Goal: Check status: Check status

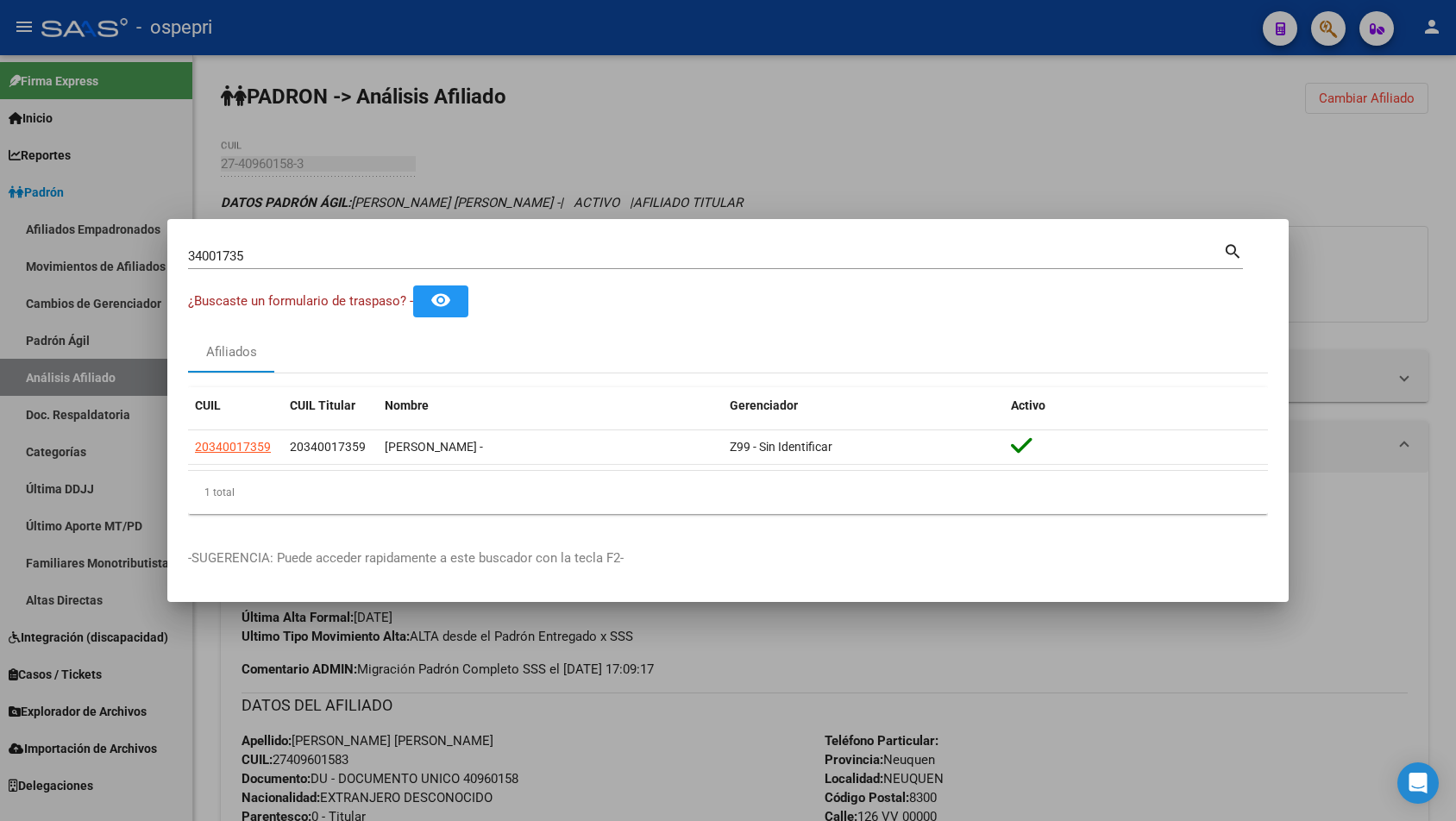
drag, startPoint x: 461, startPoint y: 246, endPoint x: 453, endPoint y: 255, distance: 12.0
click at [457, 248] on div "34001735 Buscar (apellido, dni, cuil, [PERSON_NAME], cuit, obra social)" at bounding box center [706, 255] width 1035 height 26
click at [453, 255] on input "34001735" at bounding box center [706, 256] width 1035 height 16
paste input "24109612"
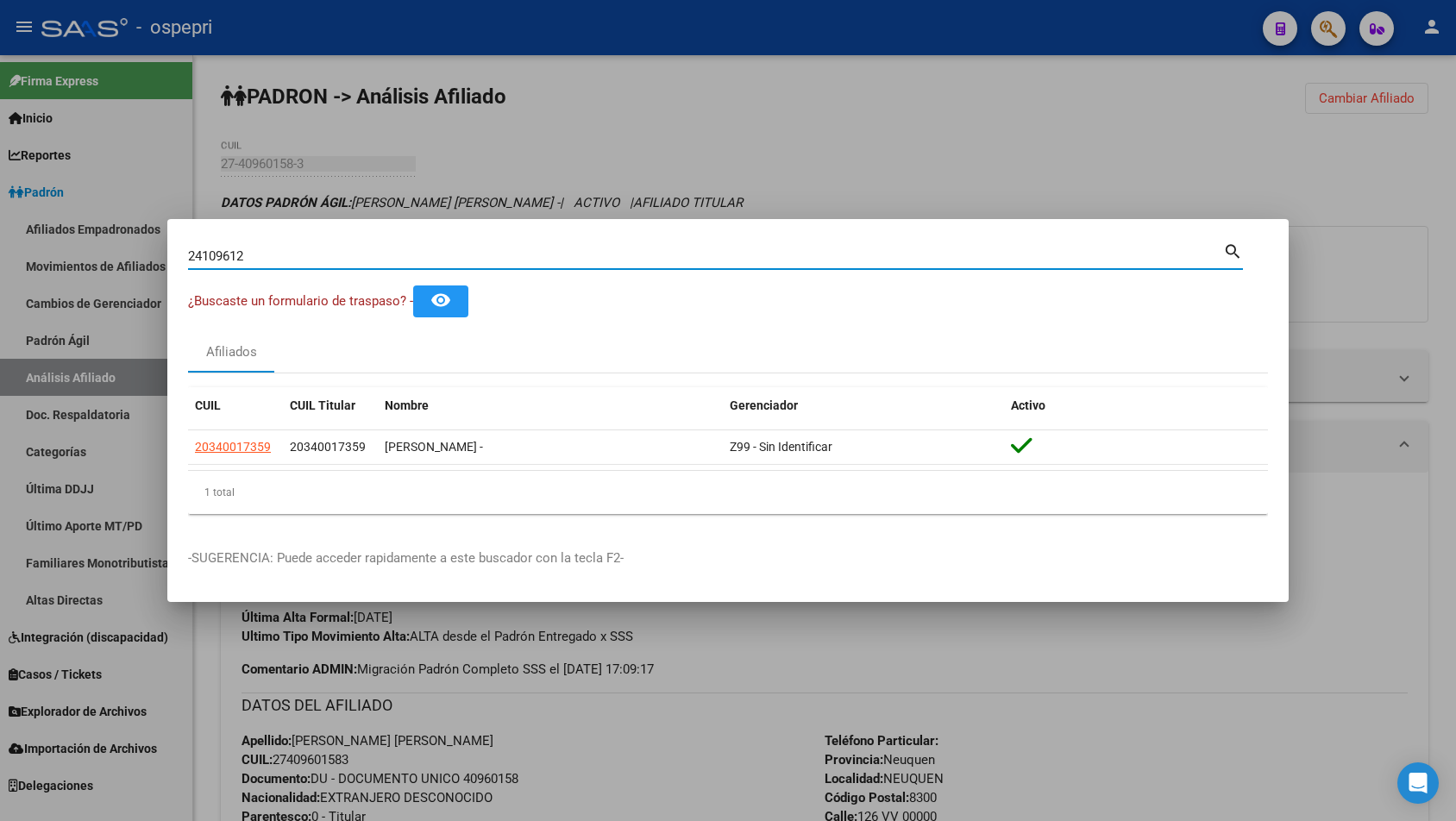
type input "24109612"
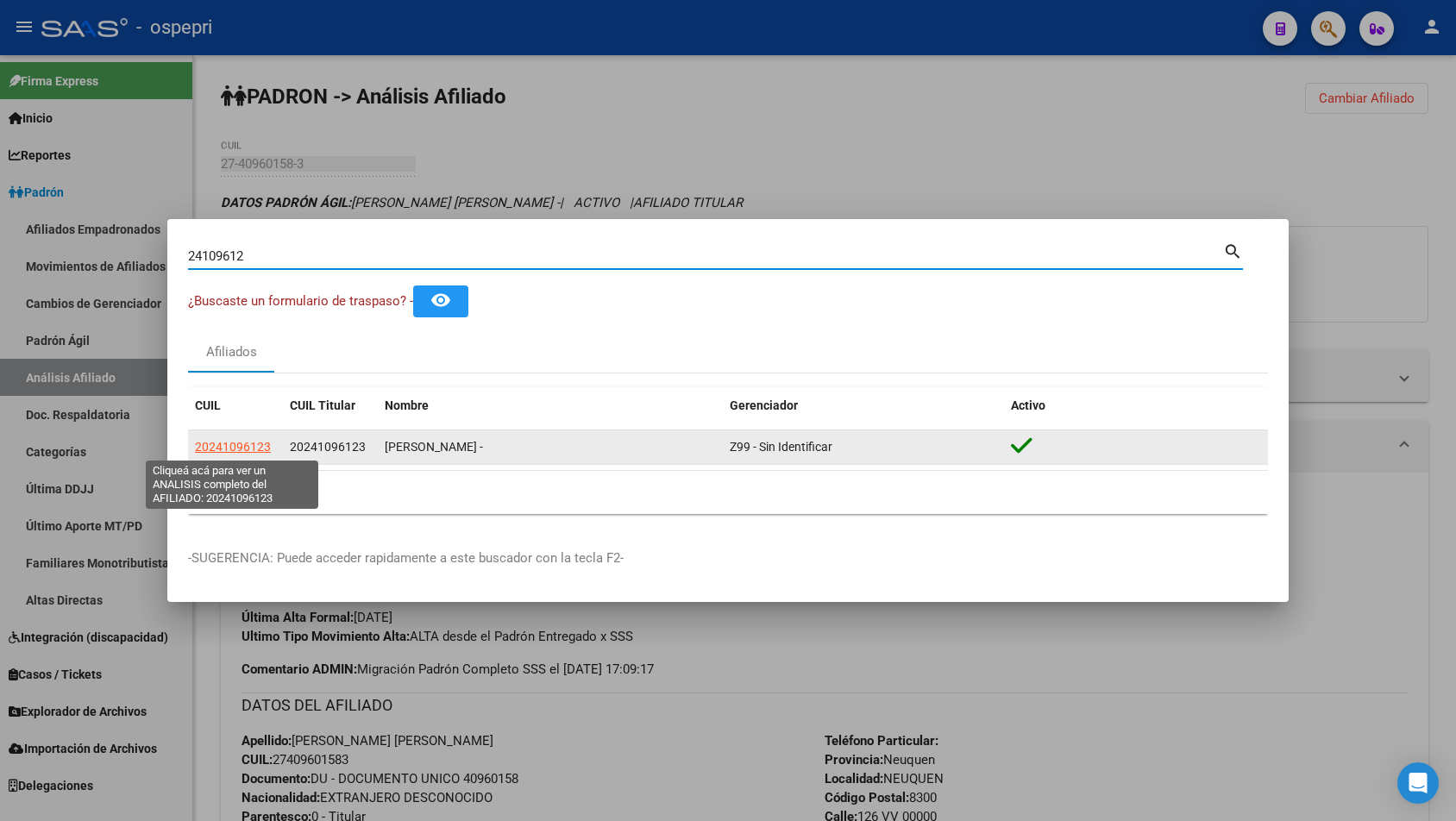
click at [240, 440] on span "20241096123" at bounding box center [233, 447] width 76 height 14
type textarea "20241096123"
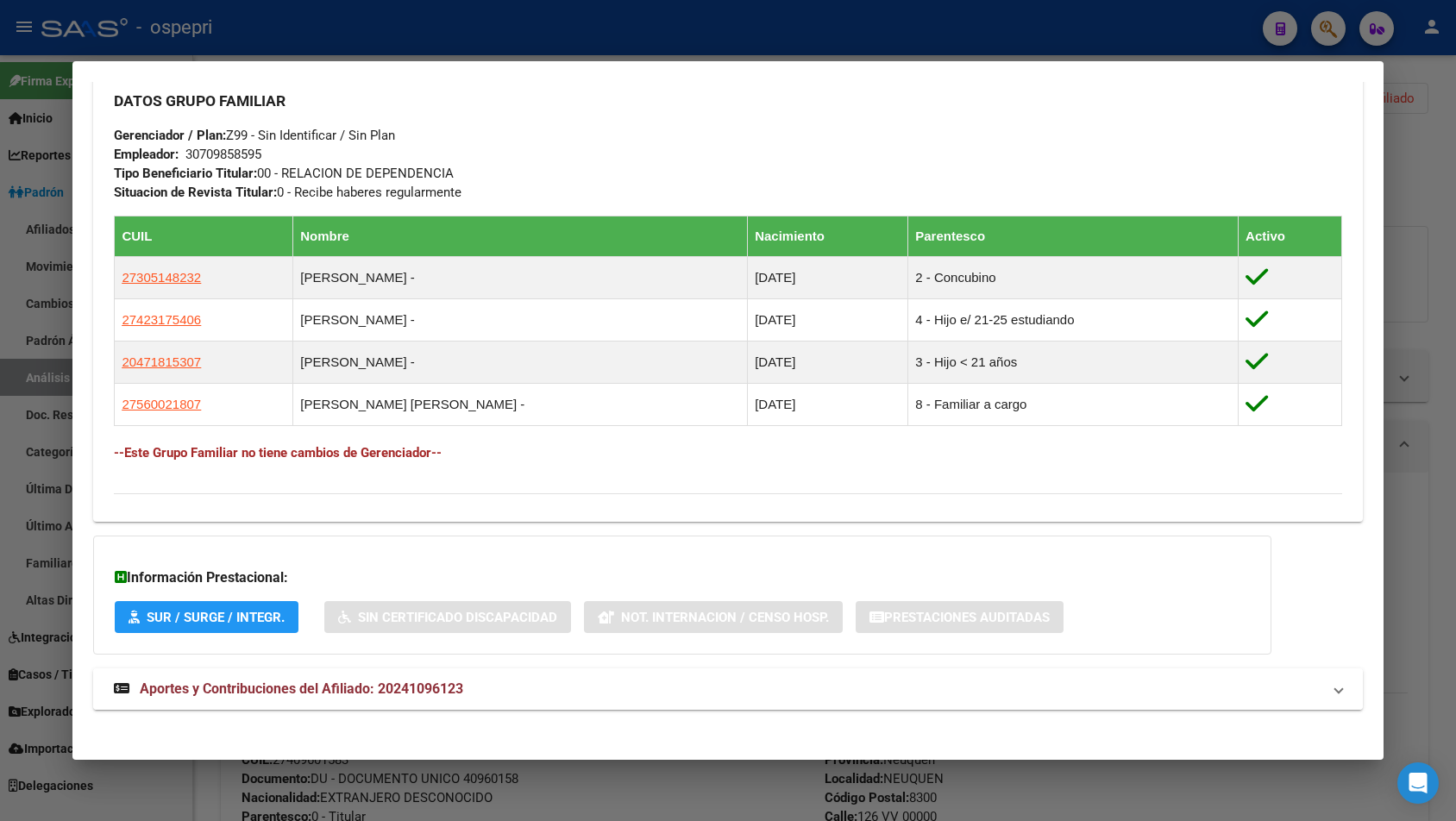
scroll to position [842, 0]
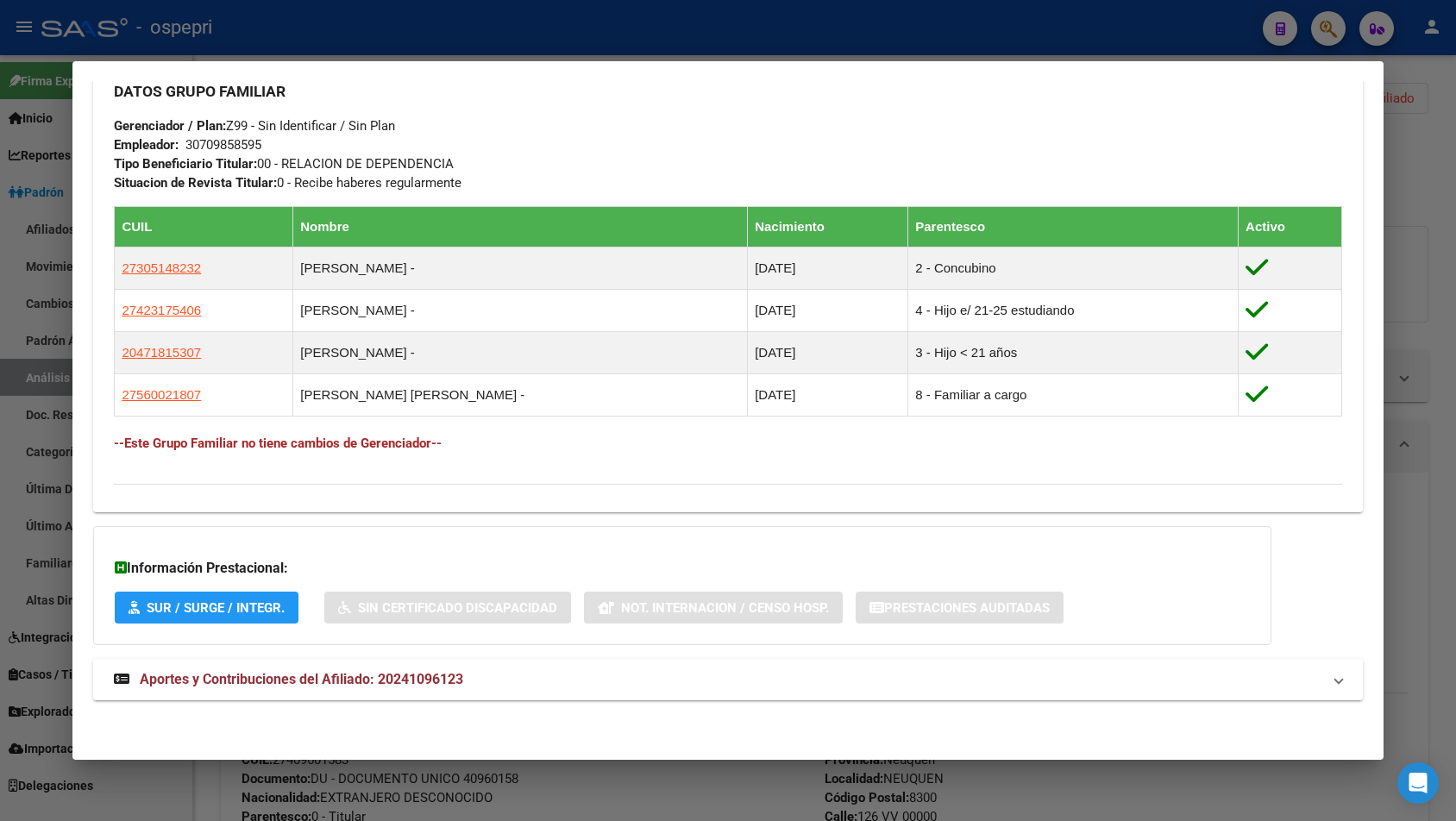
click at [677, 698] on mat-expansion-panel-header "Aportes y Contribuciones del Afiliado: 20241096123" at bounding box center [728, 679] width 1269 height 41
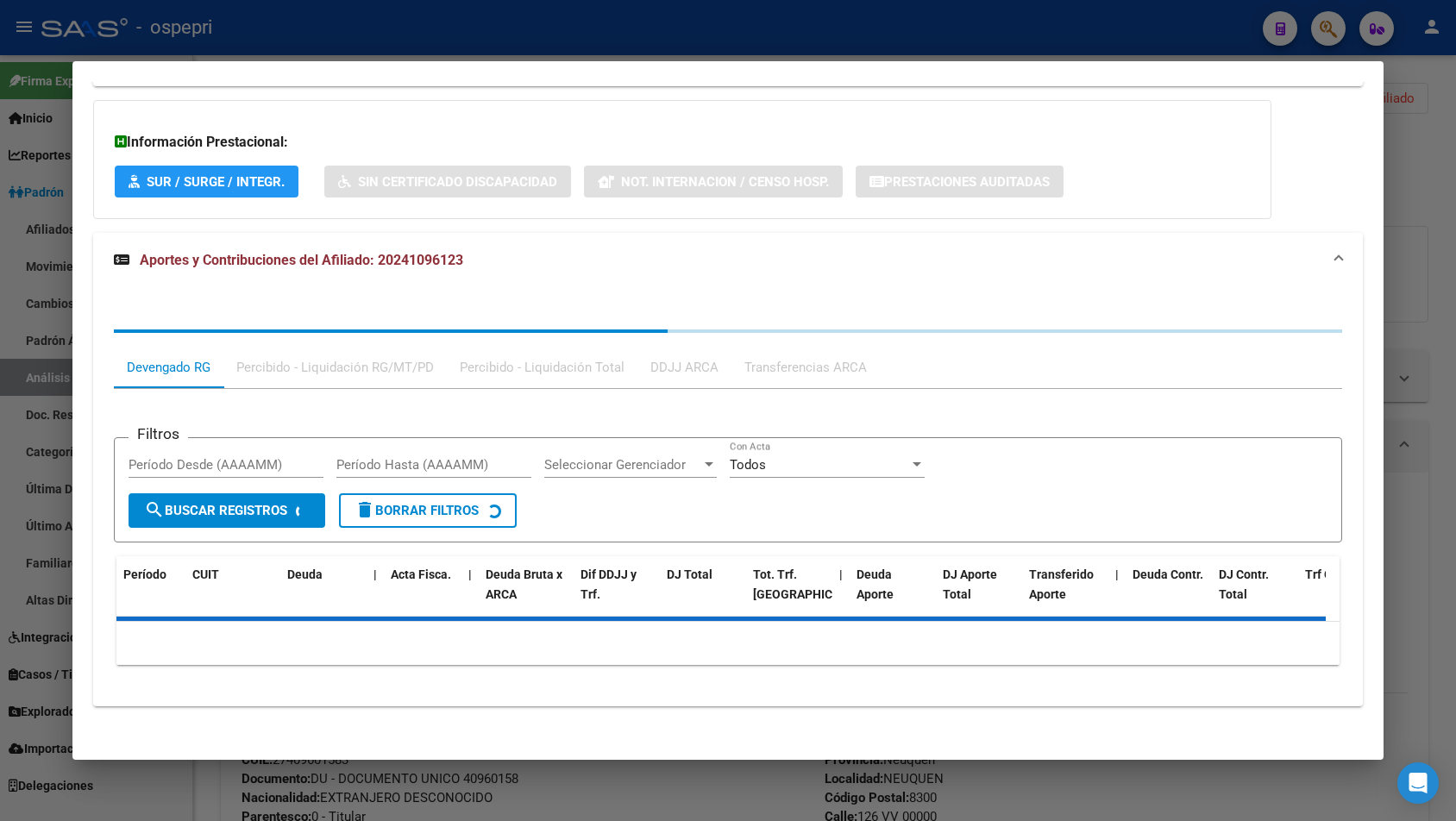
scroll to position [1274, 0]
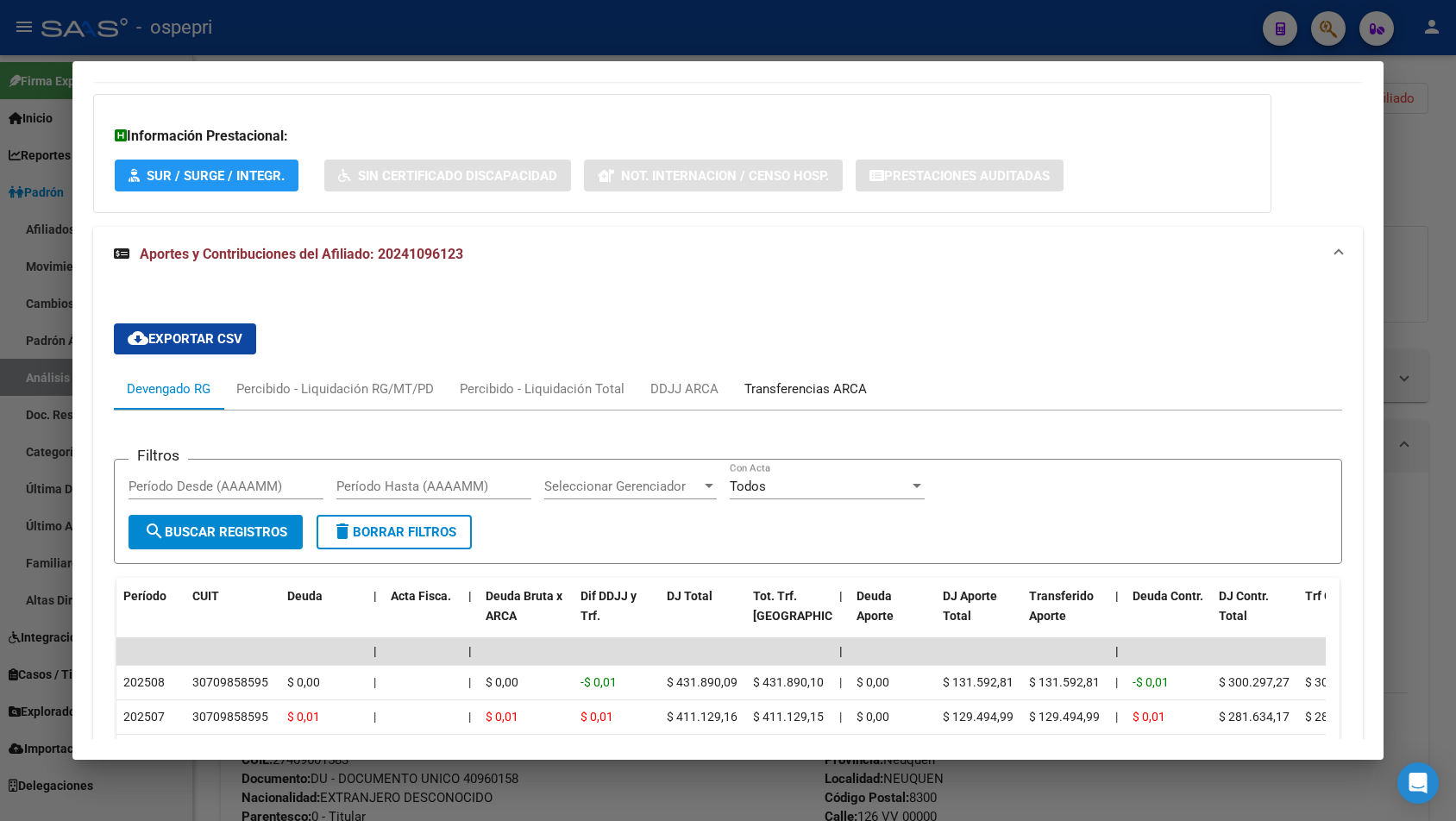
click at [814, 394] on div "Transferencias ARCA" at bounding box center [805, 389] width 122 height 19
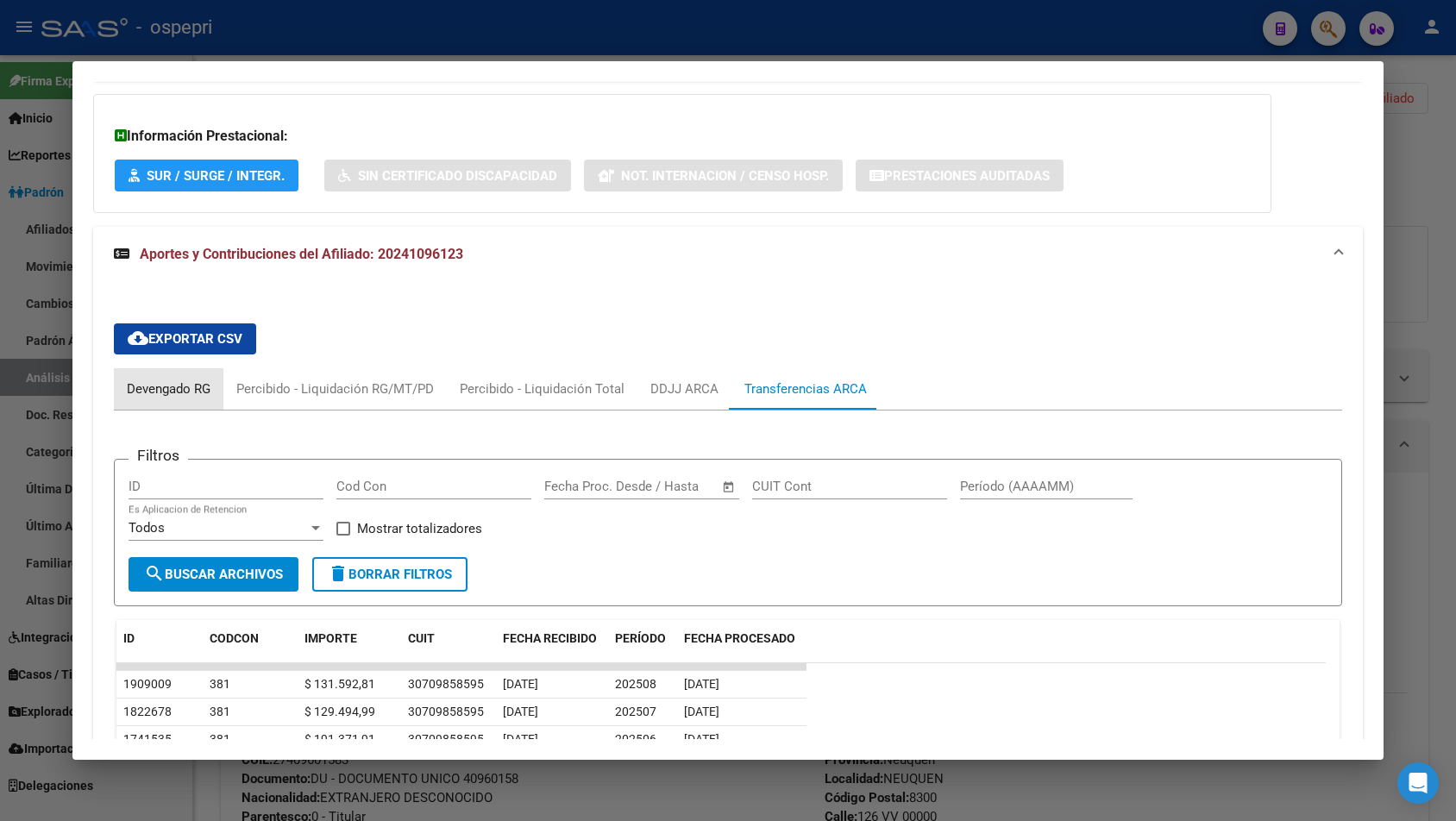
click at [156, 392] on div "Devengado RG" at bounding box center [168, 389] width 84 height 19
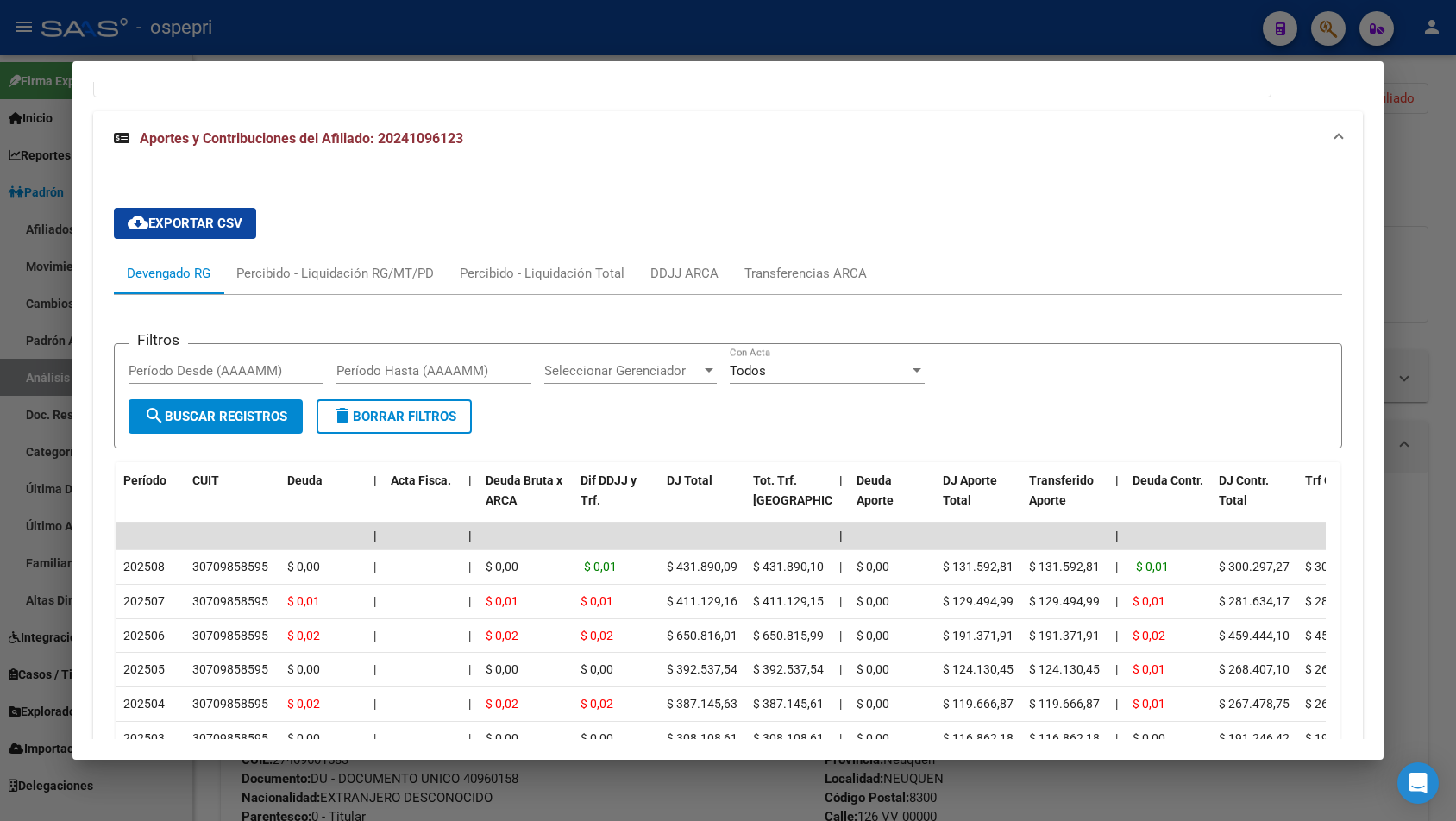
scroll to position [1533, 0]
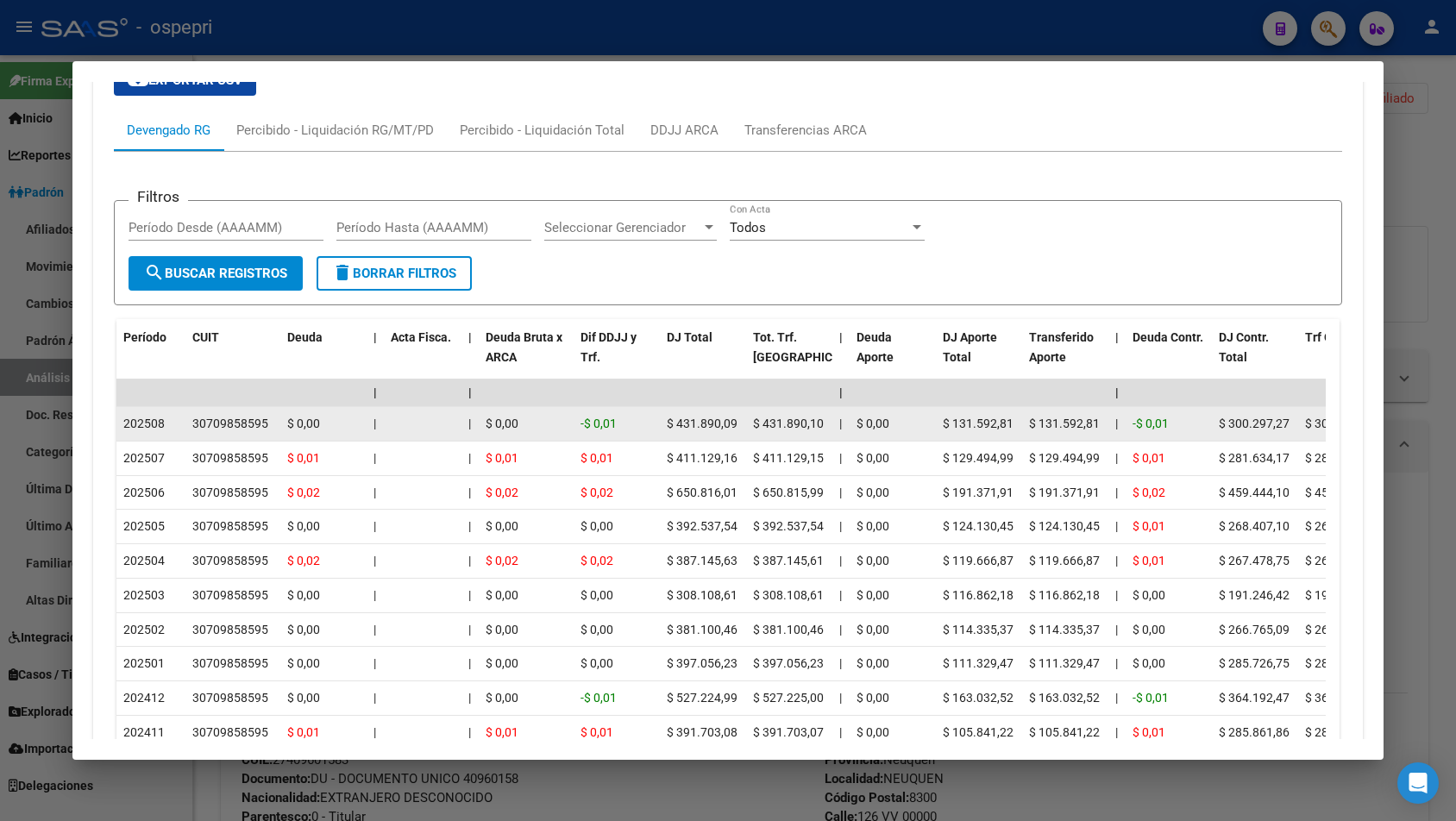
drag, startPoint x: 194, startPoint y: 420, endPoint x: 265, endPoint y: 421, distance: 71.0
click at [265, 421] on div "30709858595" at bounding box center [230, 424] width 76 height 20
